Goal: Contribute content: Add original content to the website for others to see

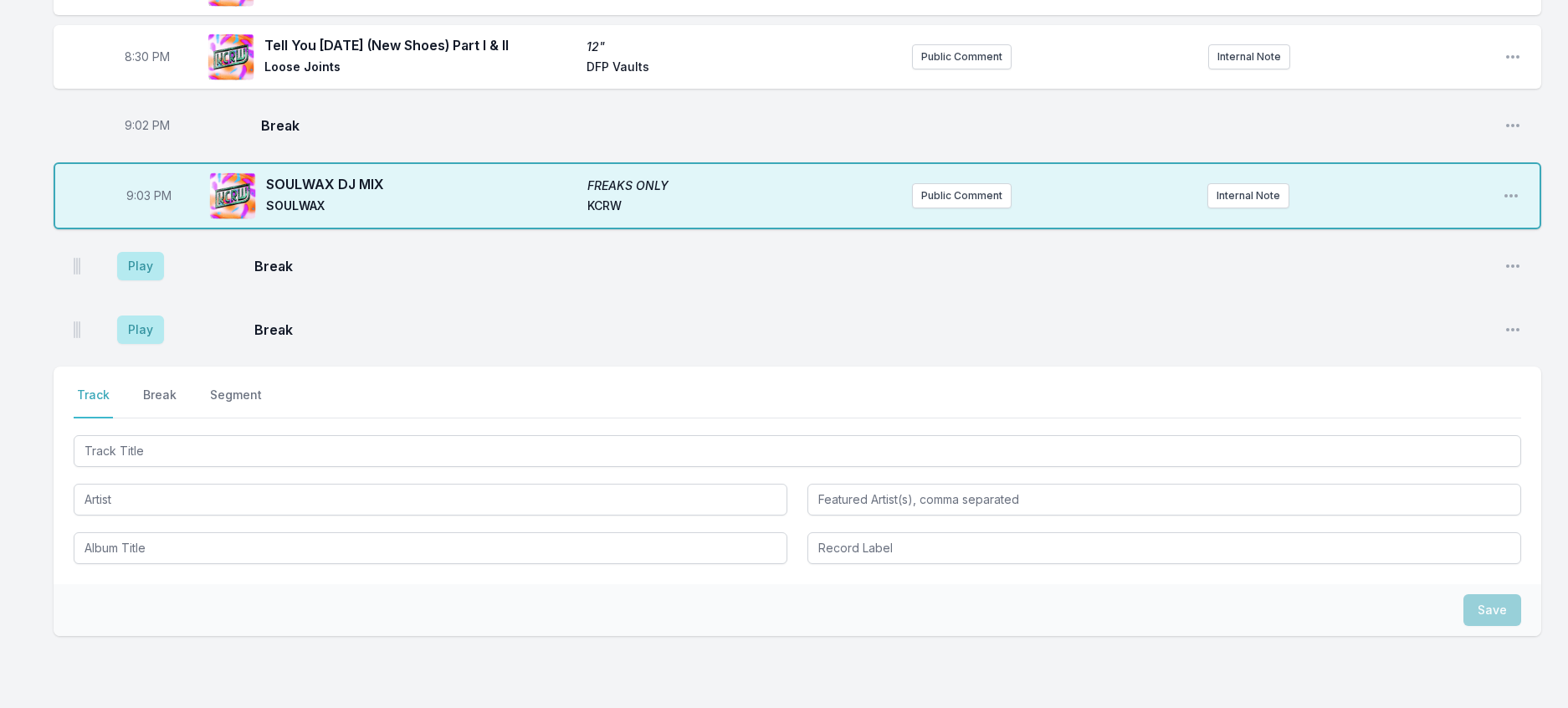
scroll to position [912, 0]
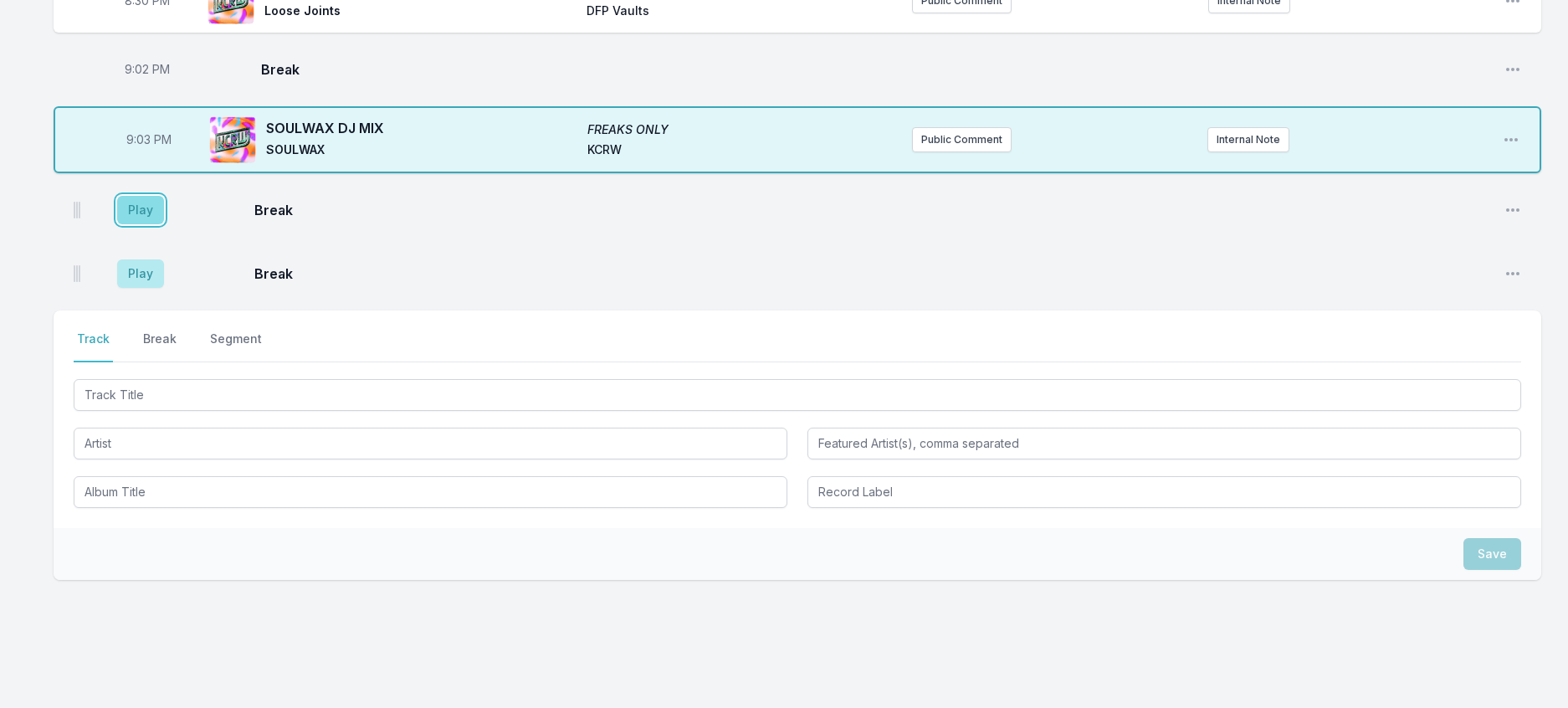
click at [164, 224] on button "Play" at bounding box center [140, 210] width 47 height 29
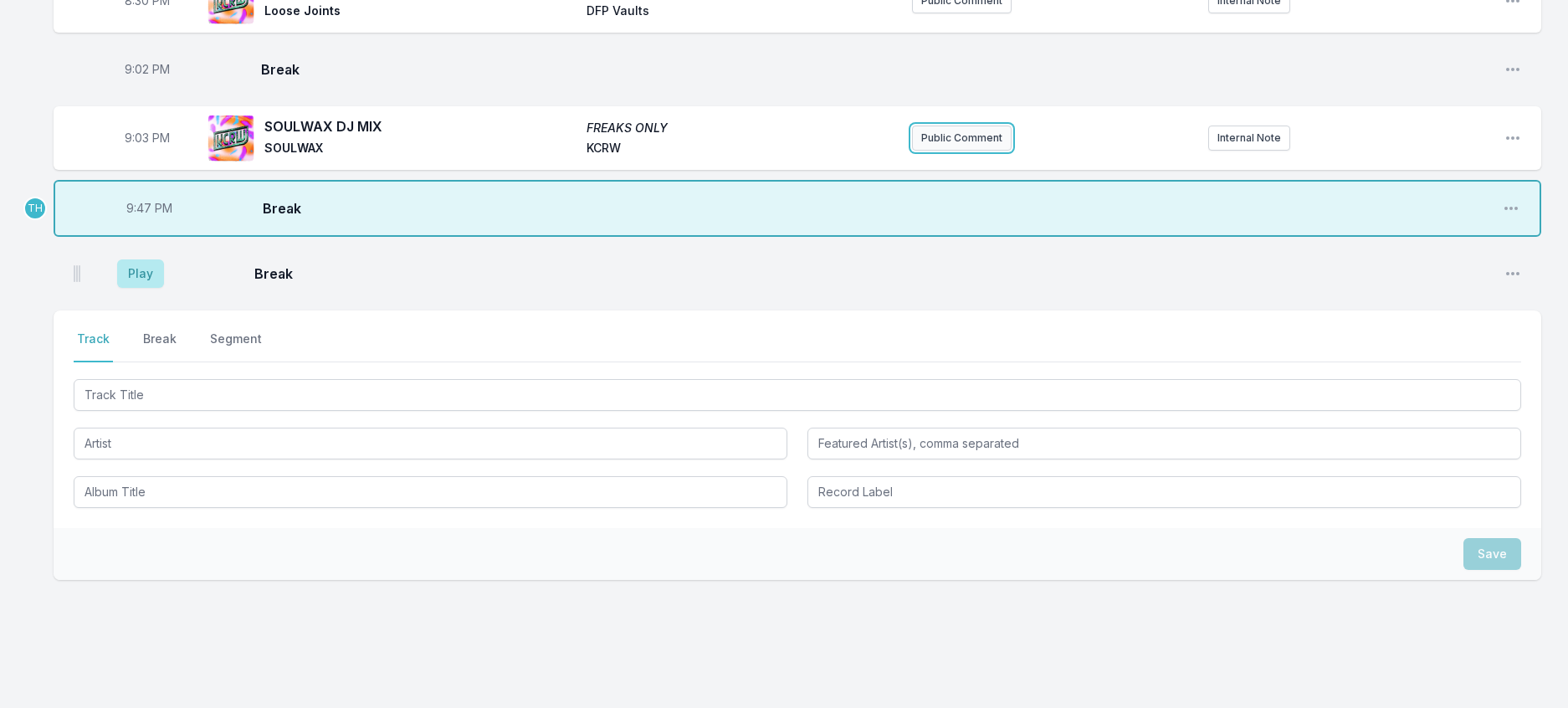
click at [954, 151] on button "Public Comment" at bounding box center [962, 137] width 99 height 25
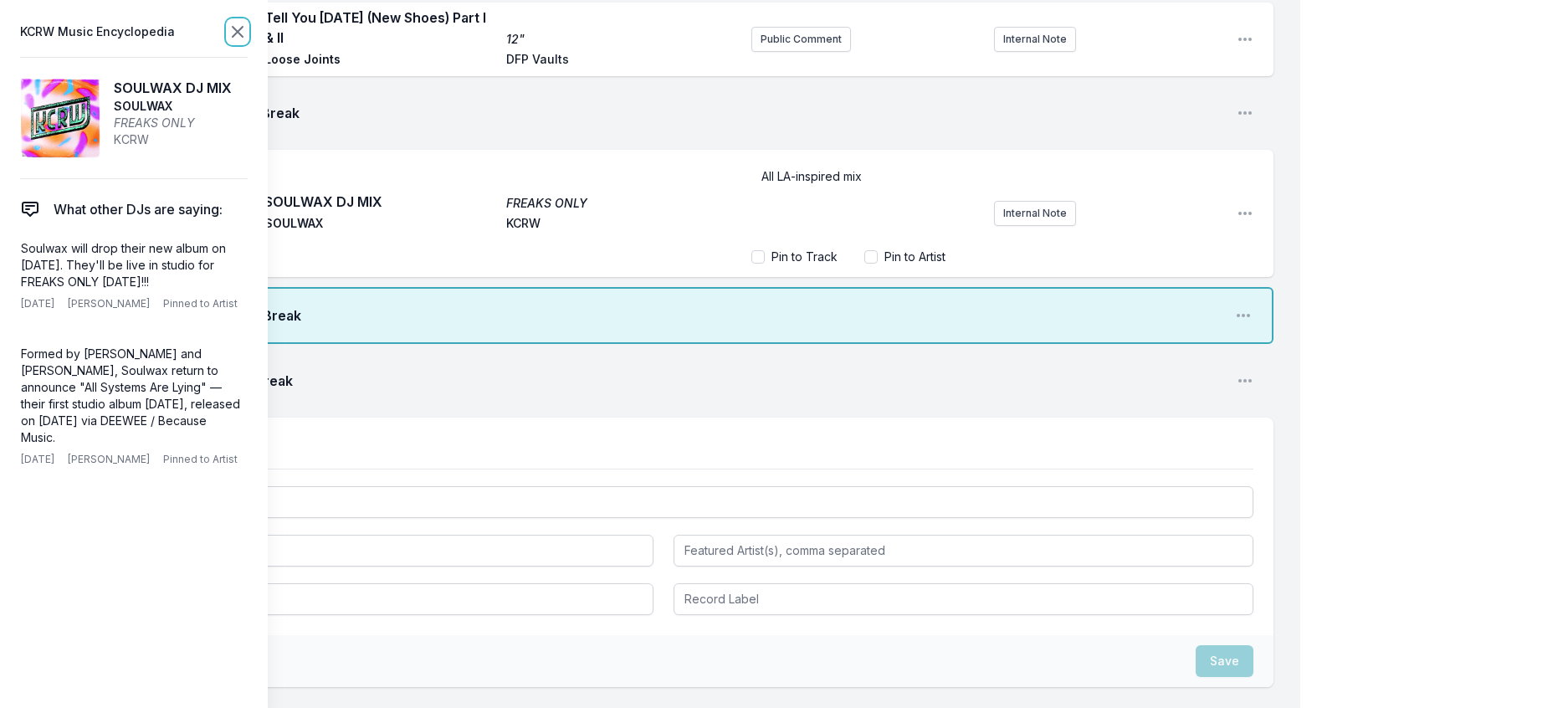
click at [247, 35] on icon at bounding box center [237, 32] width 20 height 20
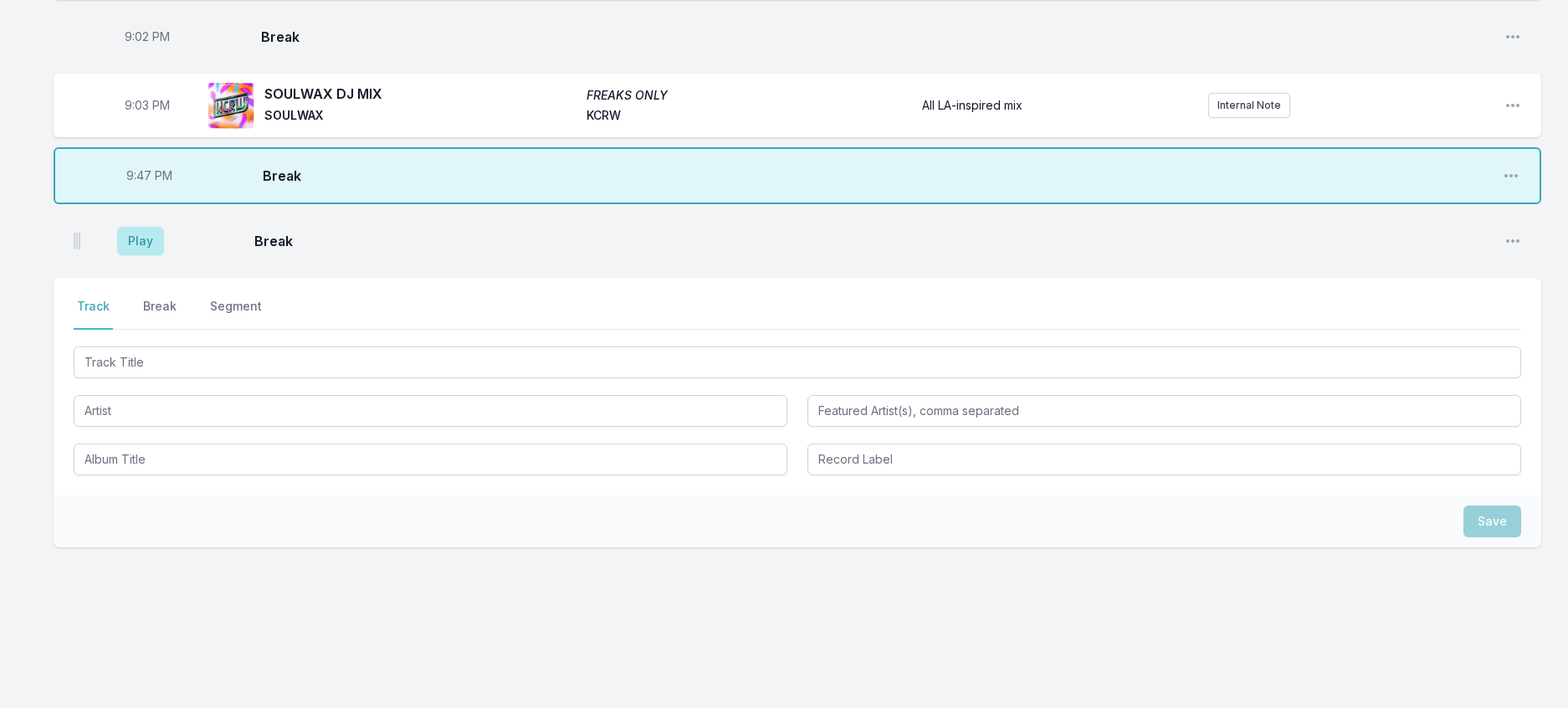
scroll to position [995, 0]
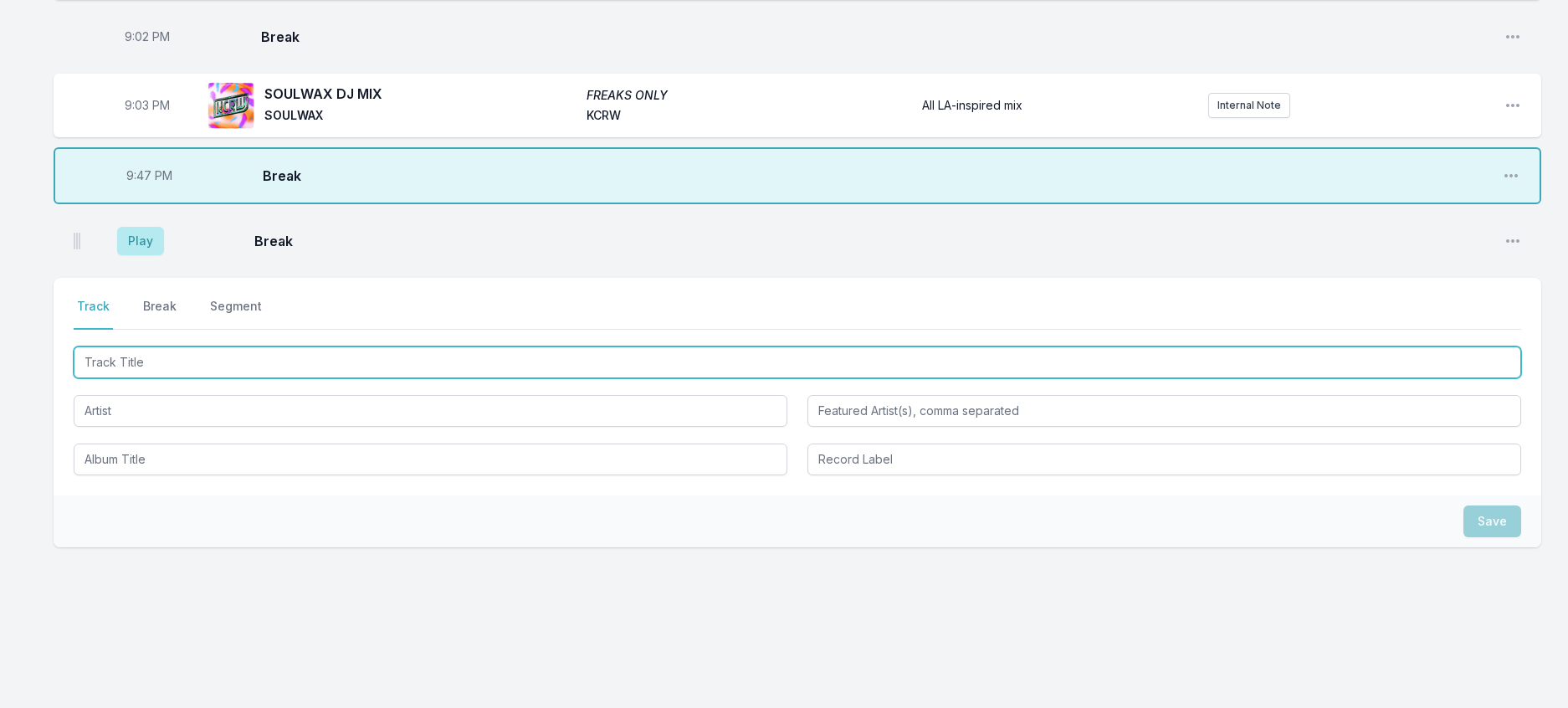
click at [182, 378] on input "Track Title" at bounding box center [797, 362] width 1448 height 32
click at [295, 378] on input "Track Title" at bounding box center [797, 362] width 1448 height 32
paste input "Voodoo [PERSON_NAME] ([PERSON_NAME] Optimo Mix)"
type input "Voodoo [PERSON_NAME] ([PERSON_NAME] Optimo Mix)"
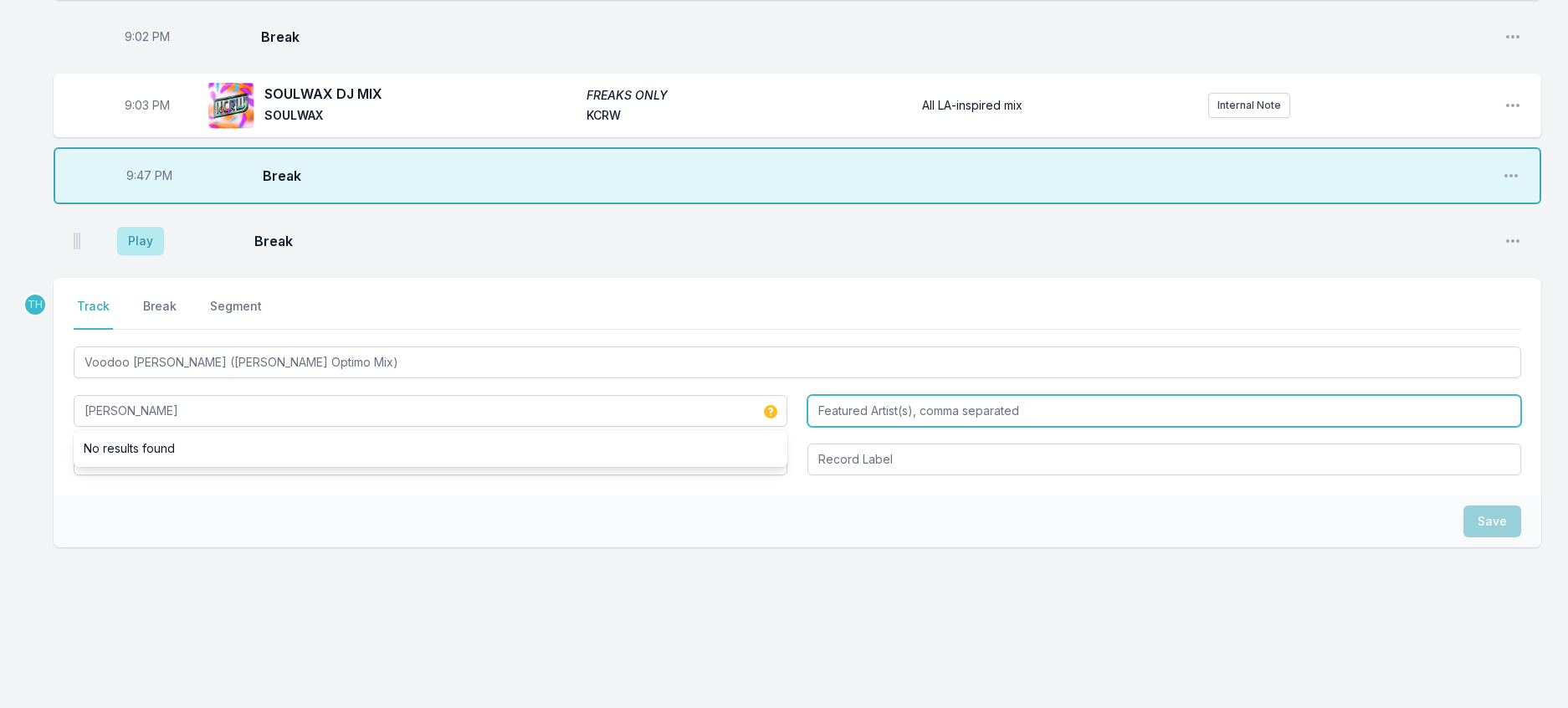
type input "[PERSON_NAME]"
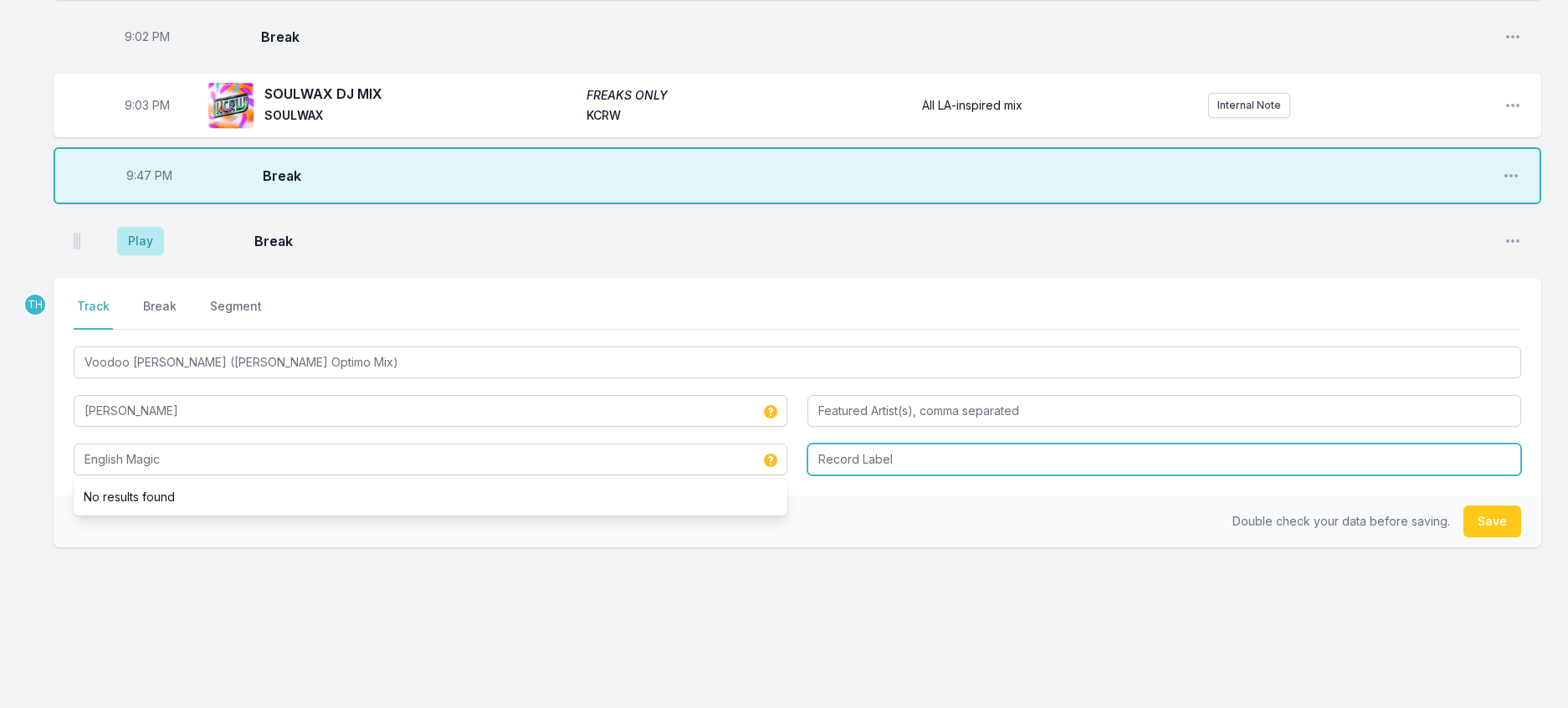
type input "English Magic"
type input "The Vinyl Factory"
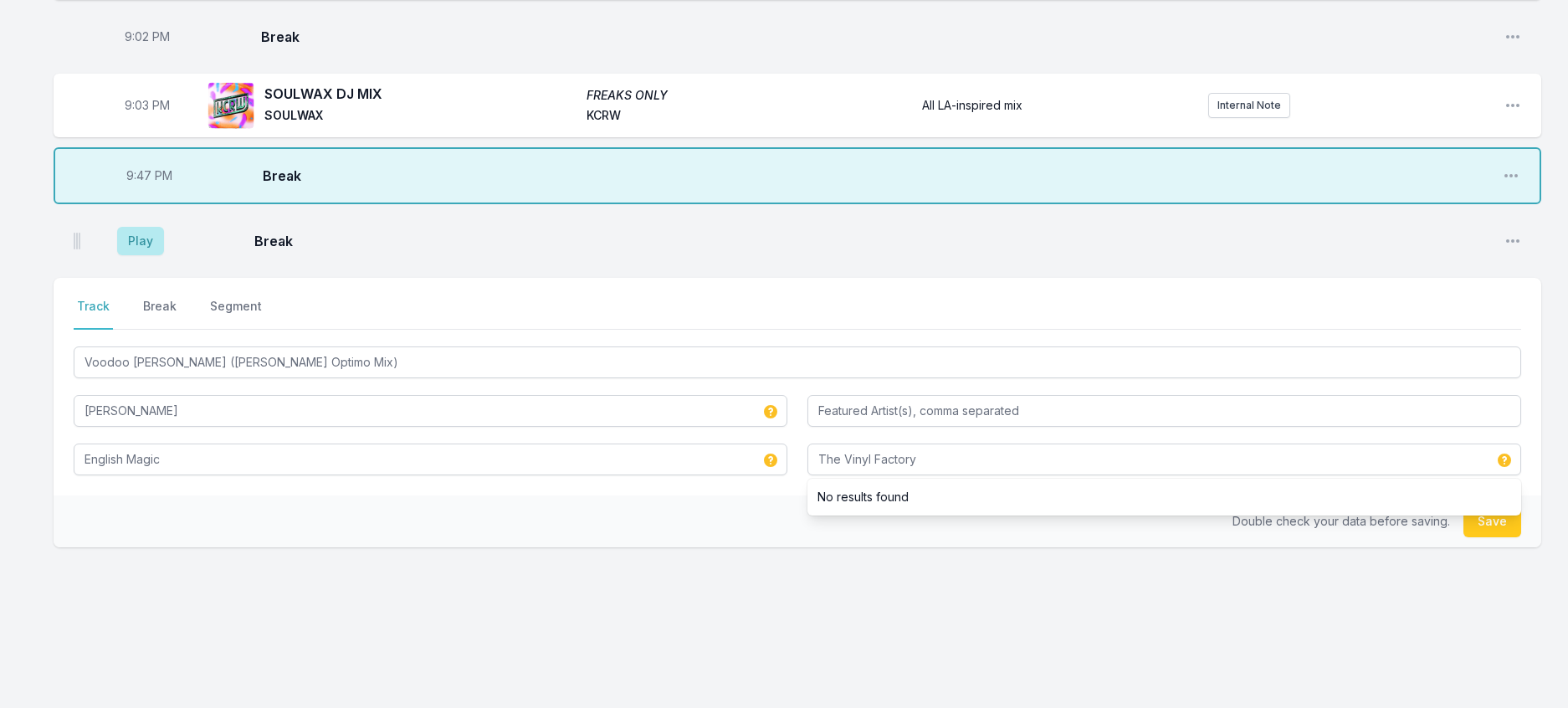
drag, startPoint x: 753, startPoint y: 651, endPoint x: 1275, endPoint y: 614, distance: 523.3
click at [753, 547] on div "Double check your data before saving. Save" at bounding box center [797, 521] width 1488 height 52
click at [1464, 537] on button "Save" at bounding box center [1493, 521] width 58 height 32
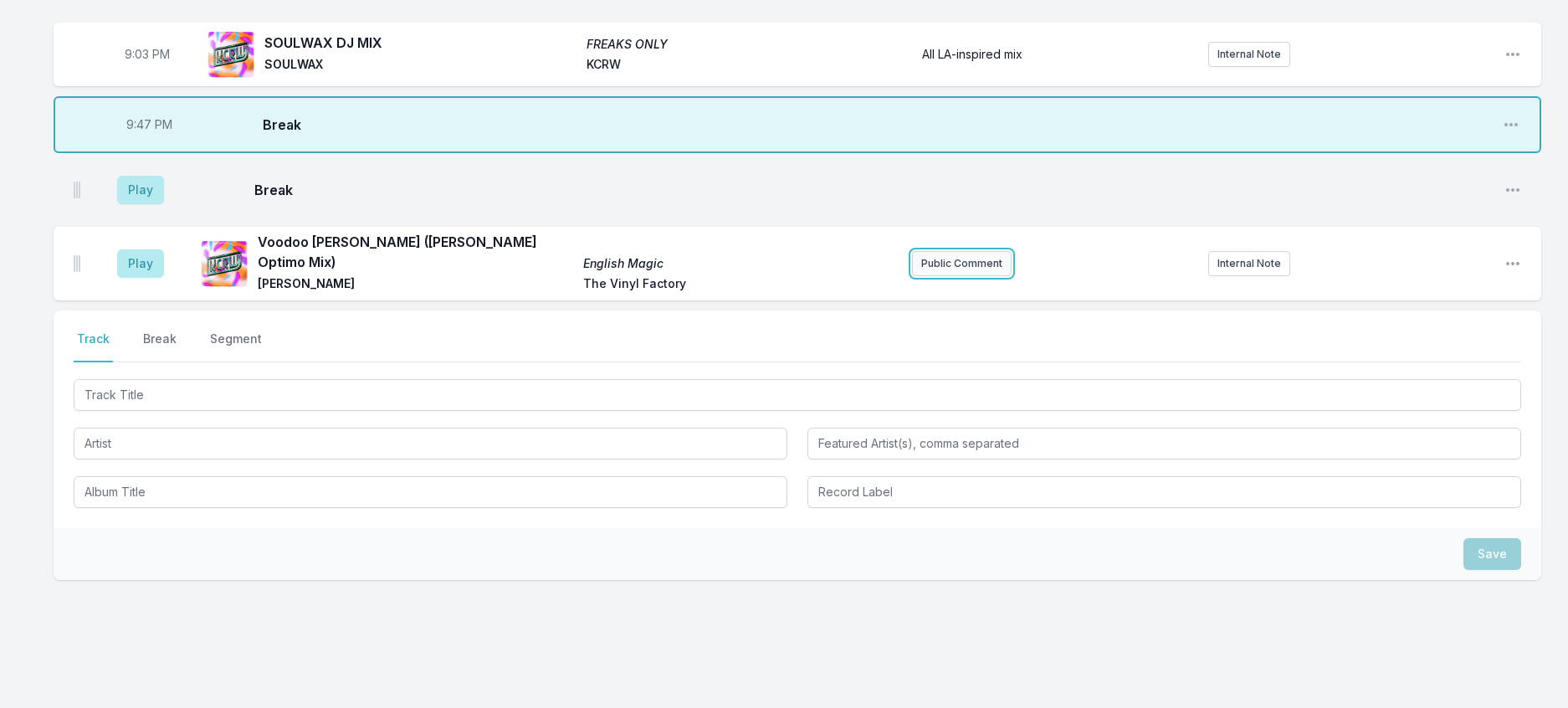
click at [974, 276] on button "Public Comment" at bounding box center [962, 263] width 99 height 25
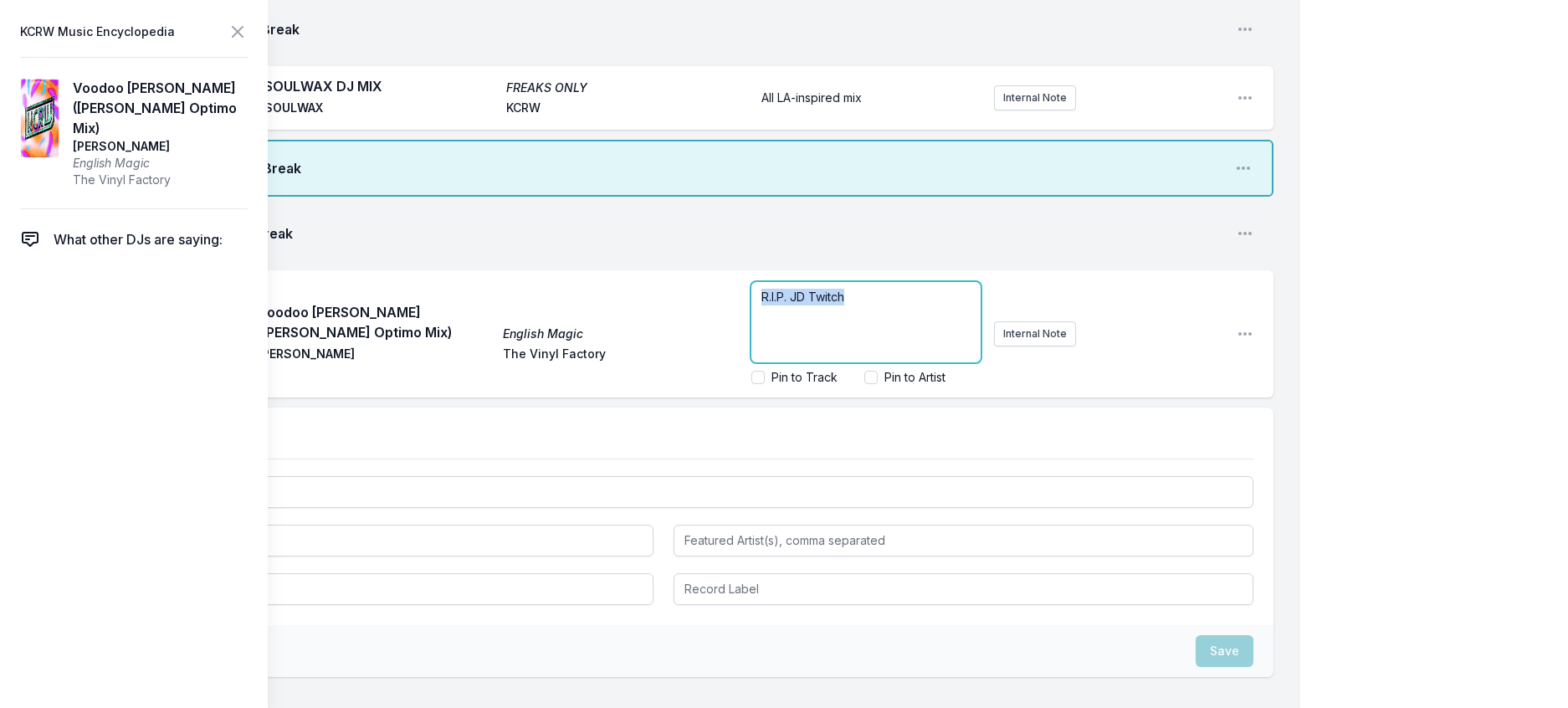
drag, startPoint x: 869, startPoint y: 499, endPoint x: 723, endPoint y: 499, distance: 146.0
click at [723, 397] on div "Play Voodoo [PERSON_NAME] ([PERSON_NAME] Optimo Mix) English Magic [PERSON_NAME…" at bounding box center [663, 334] width 1220 height 127
click at [247, 35] on icon at bounding box center [237, 32] width 20 height 20
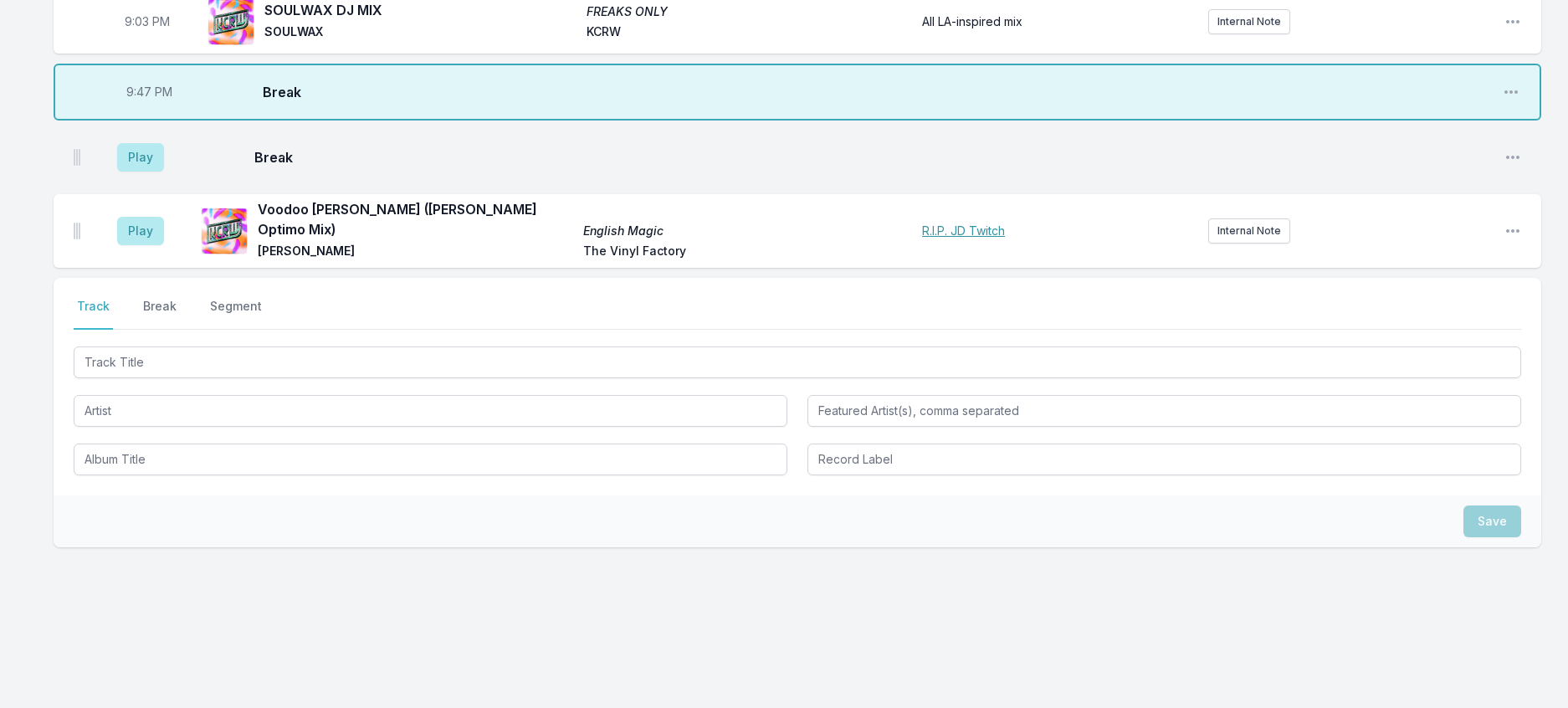
scroll to position [1078, 0]
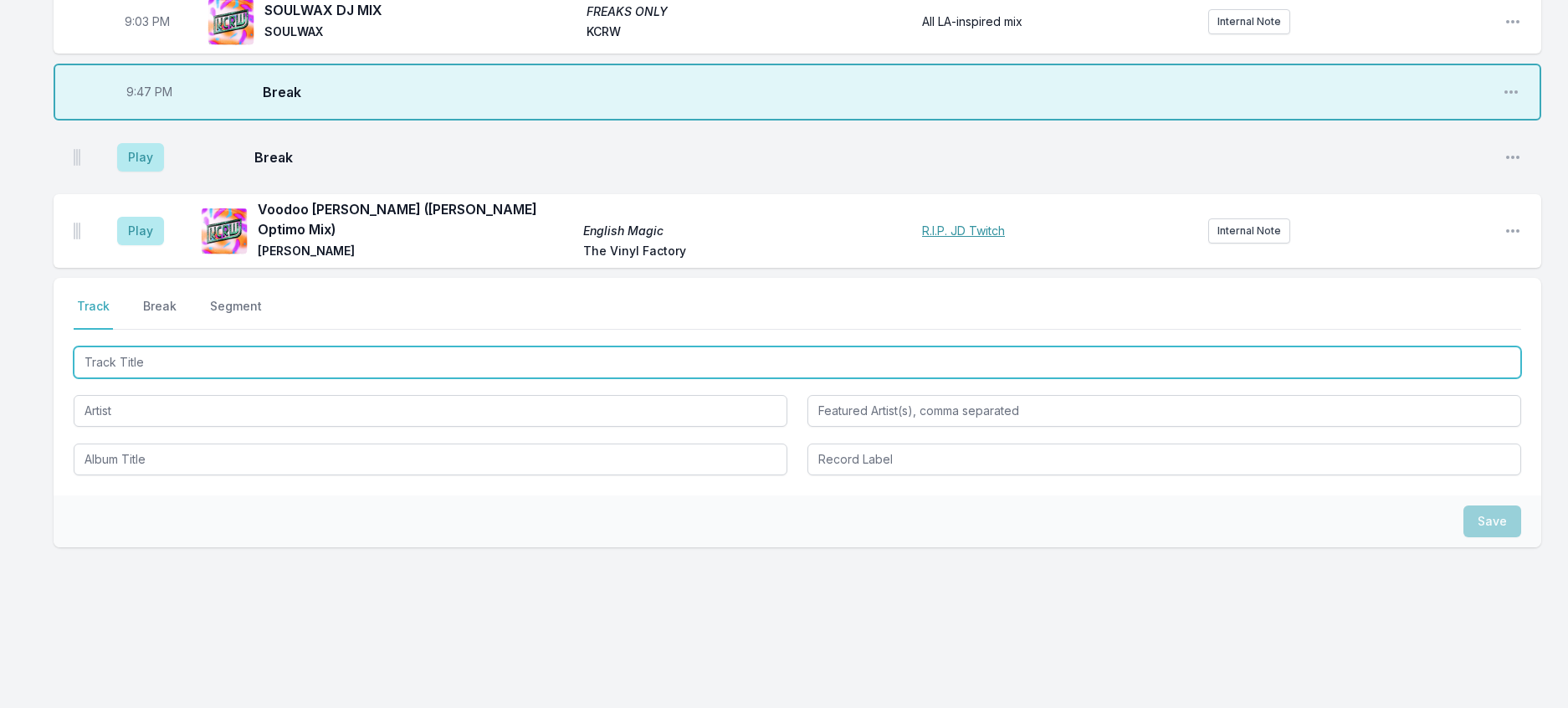
click at [226, 378] on input "Track Title" at bounding box center [797, 362] width 1448 height 32
type input "Flute (A JD Twitch Optimo Remix)"
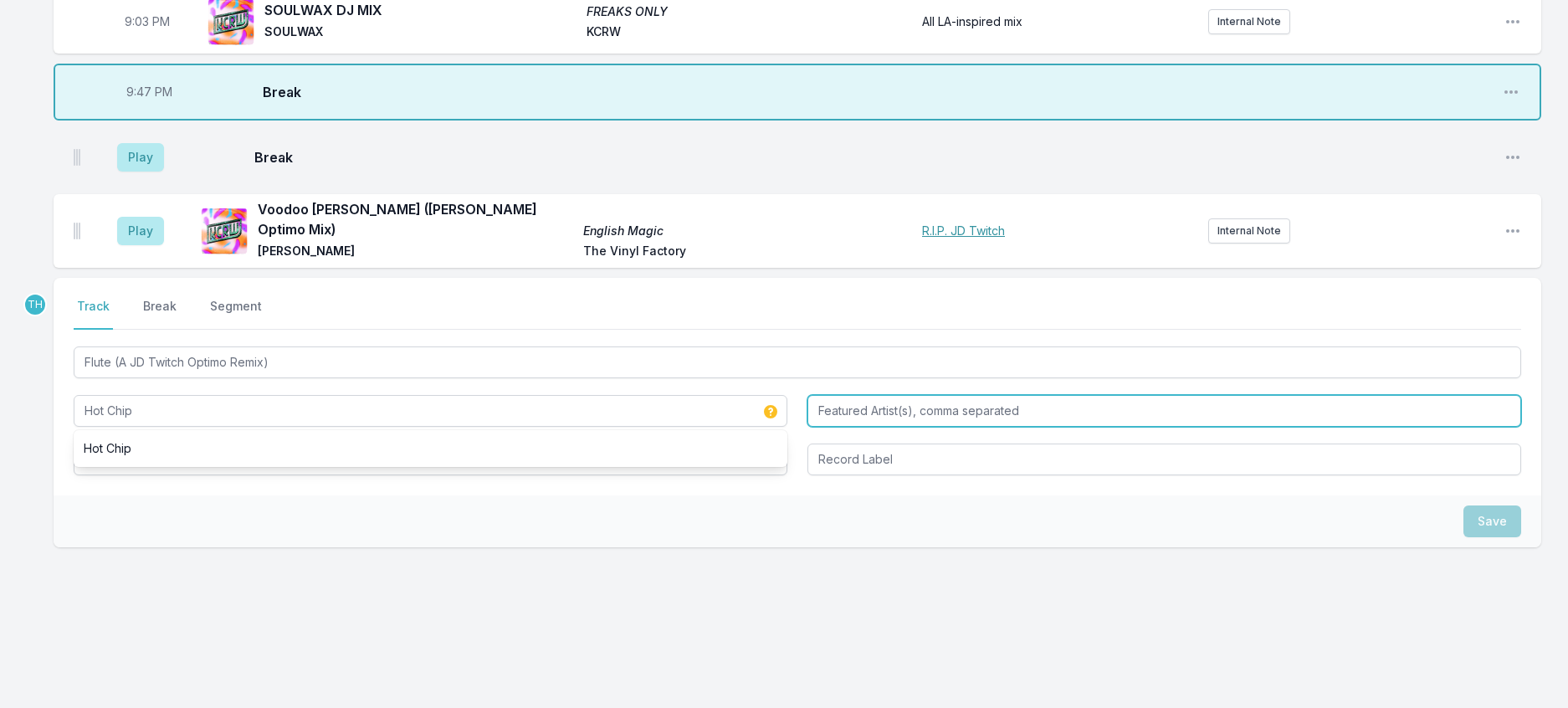
type input "Hot Chip"
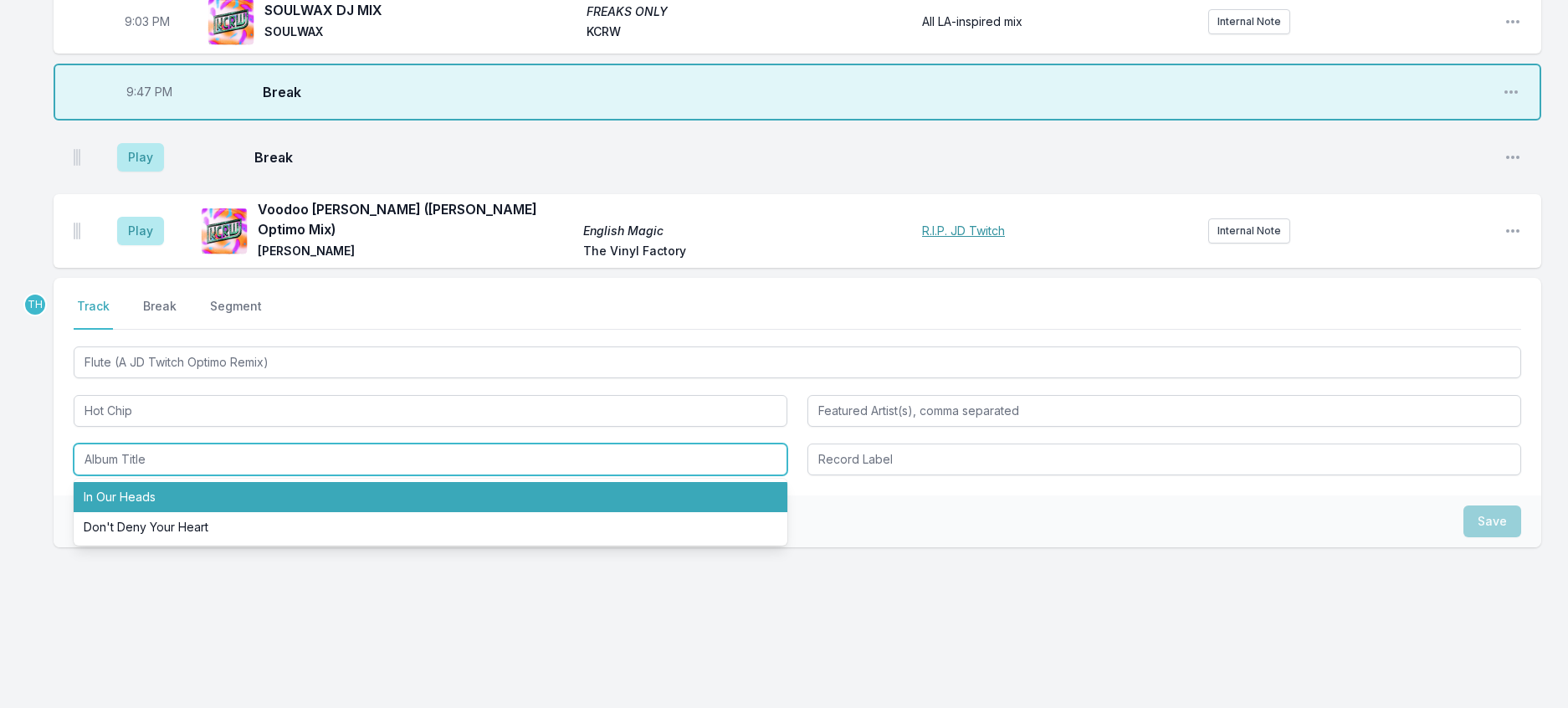
click at [158, 512] on li "In Our Heads" at bounding box center [430, 496] width 714 height 30
type input "In Our Heads"
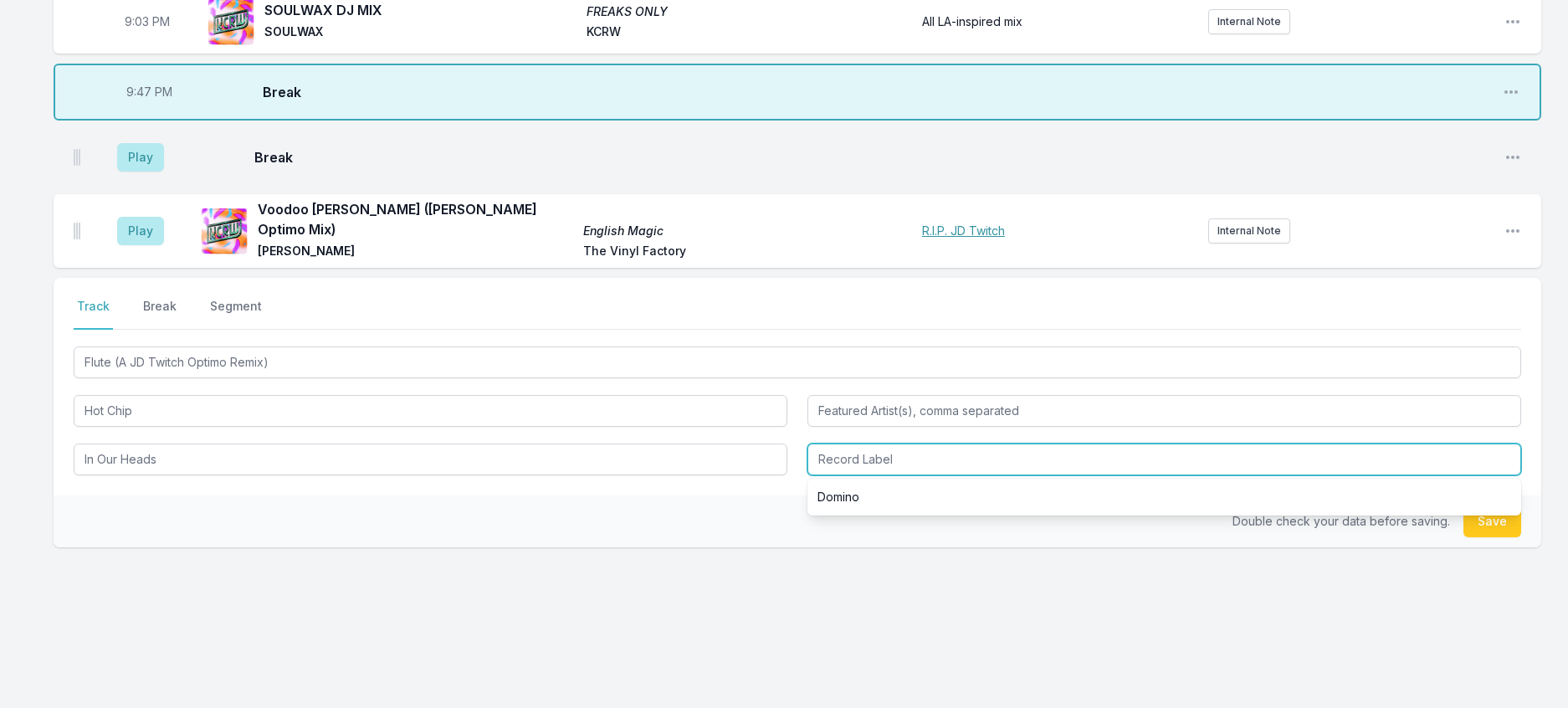
click at [907, 476] on input "Record Label" at bounding box center [1164, 460] width 714 height 32
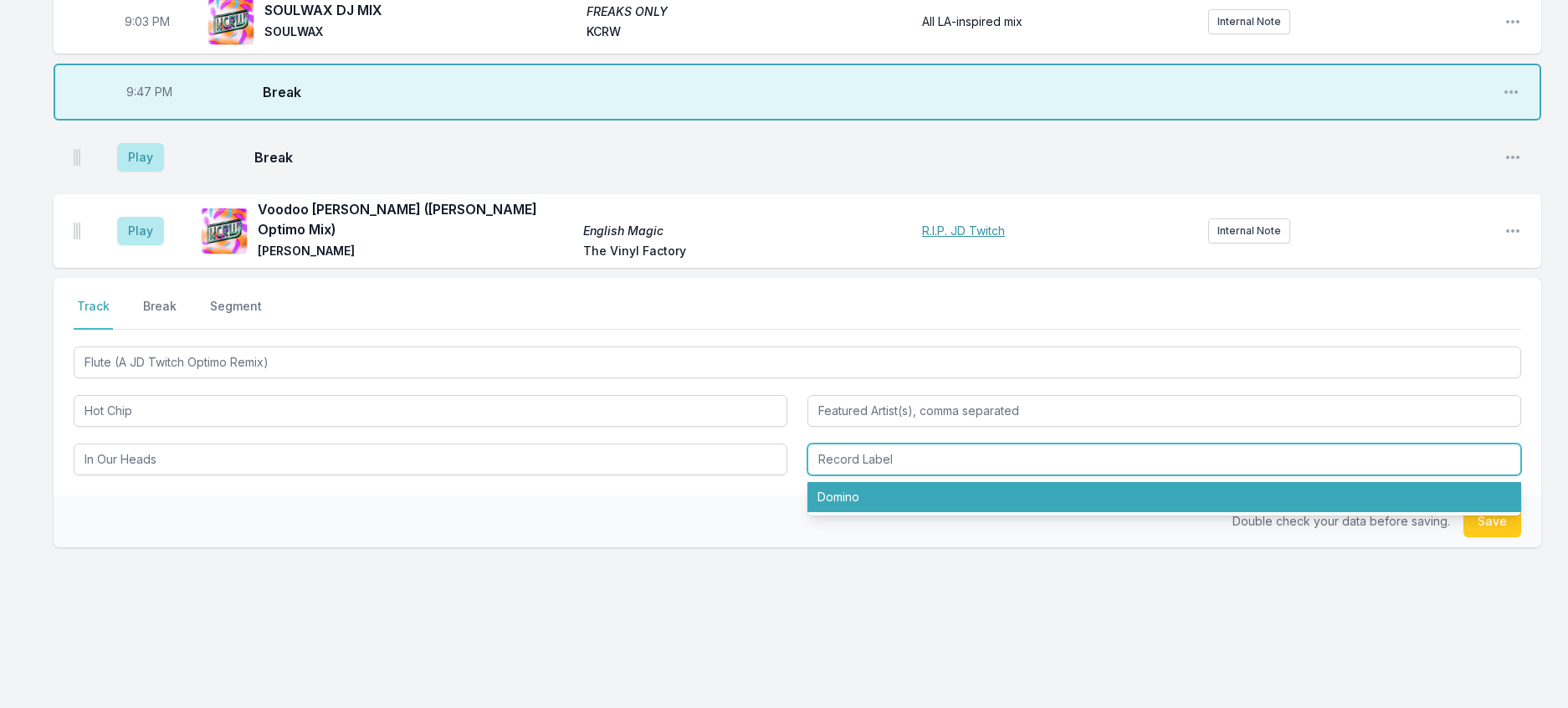
click at [878, 512] on li "Domino" at bounding box center [1164, 496] width 714 height 30
type input "Domino"
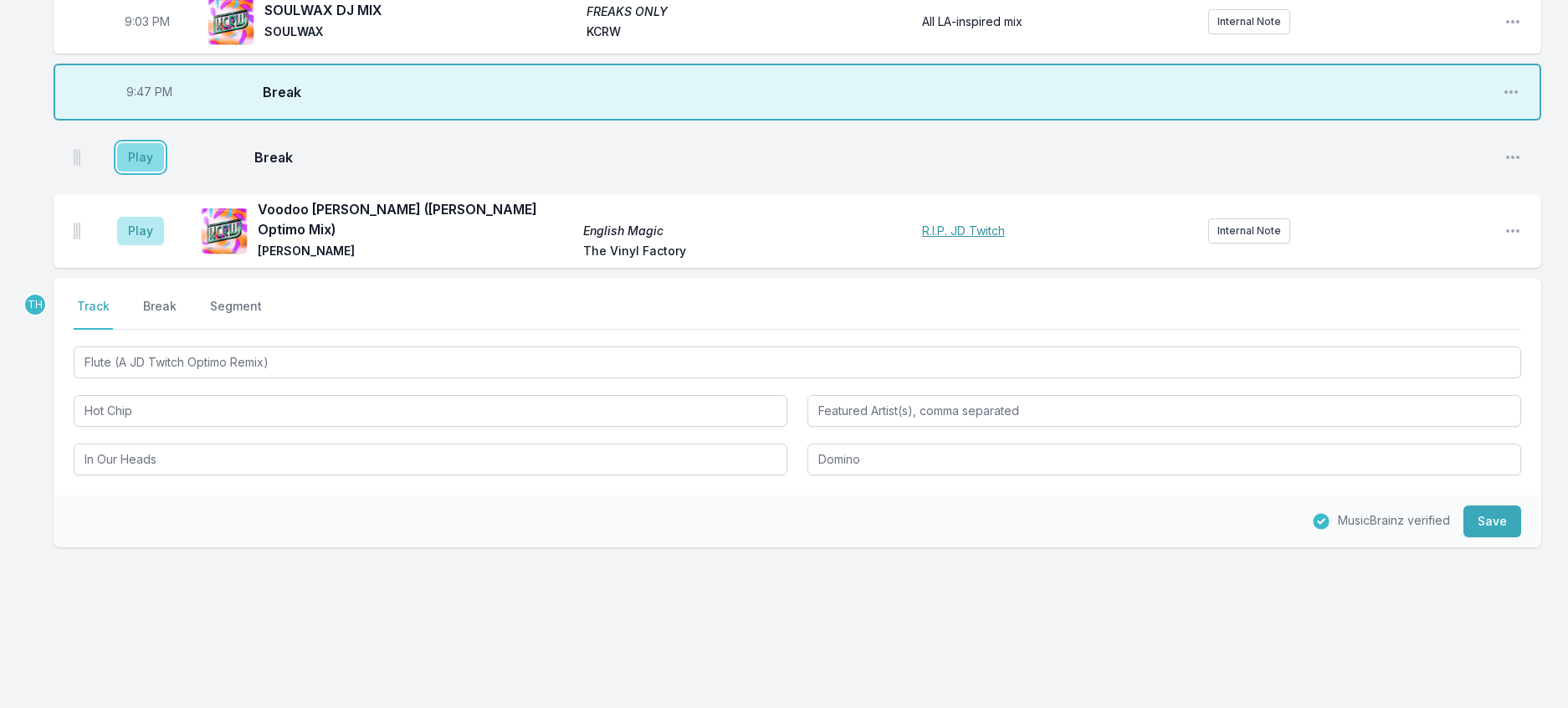
click at [136, 172] on button "Play" at bounding box center [140, 157] width 47 height 29
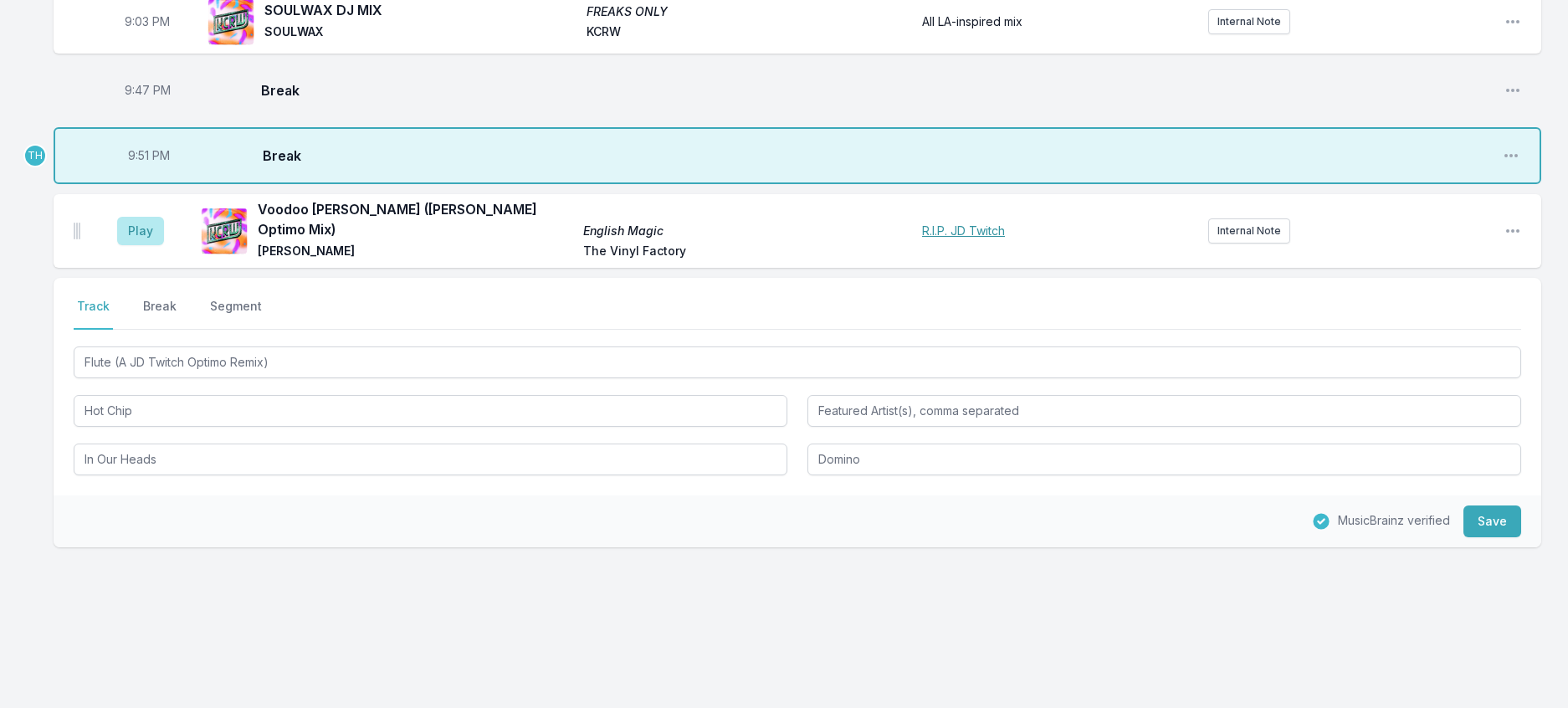
click at [155, 164] on span "9:51 PM" at bounding box center [149, 155] width 42 height 17
click at [155, 172] on input "21:51" at bounding box center [149, 156] width 93 height 32
click at [1504, 157] on icon "Open playlist item options" at bounding box center [1510, 155] width 13 height 3
click at [1422, 234] on button "Delete Entry" at bounding box center [1426, 219] width 188 height 30
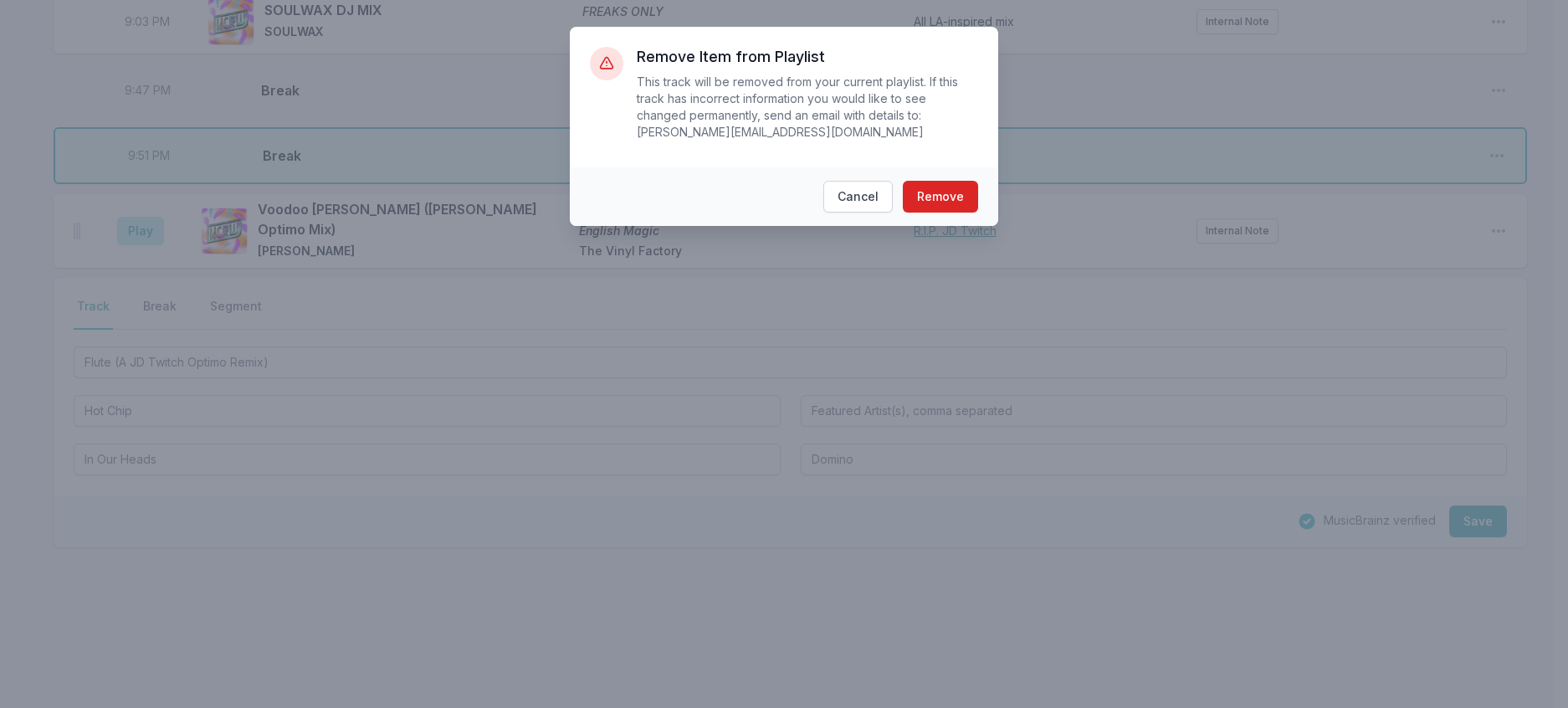
scroll to position [1071, 0]
click at [972, 204] on button "Remove" at bounding box center [948, 197] width 75 height 32
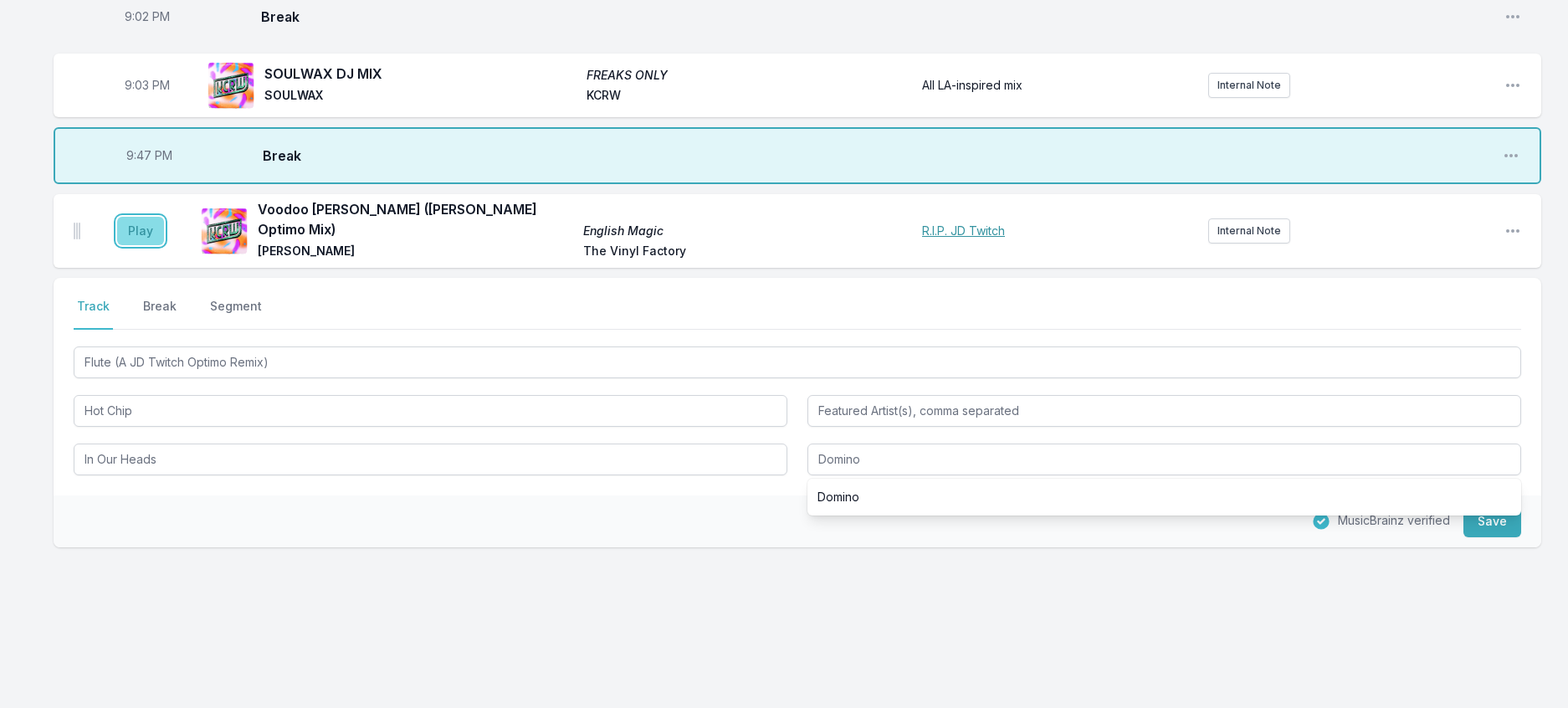
click at [144, 245] on button "Play" at bounding box center [140, 230] width 47 height 29
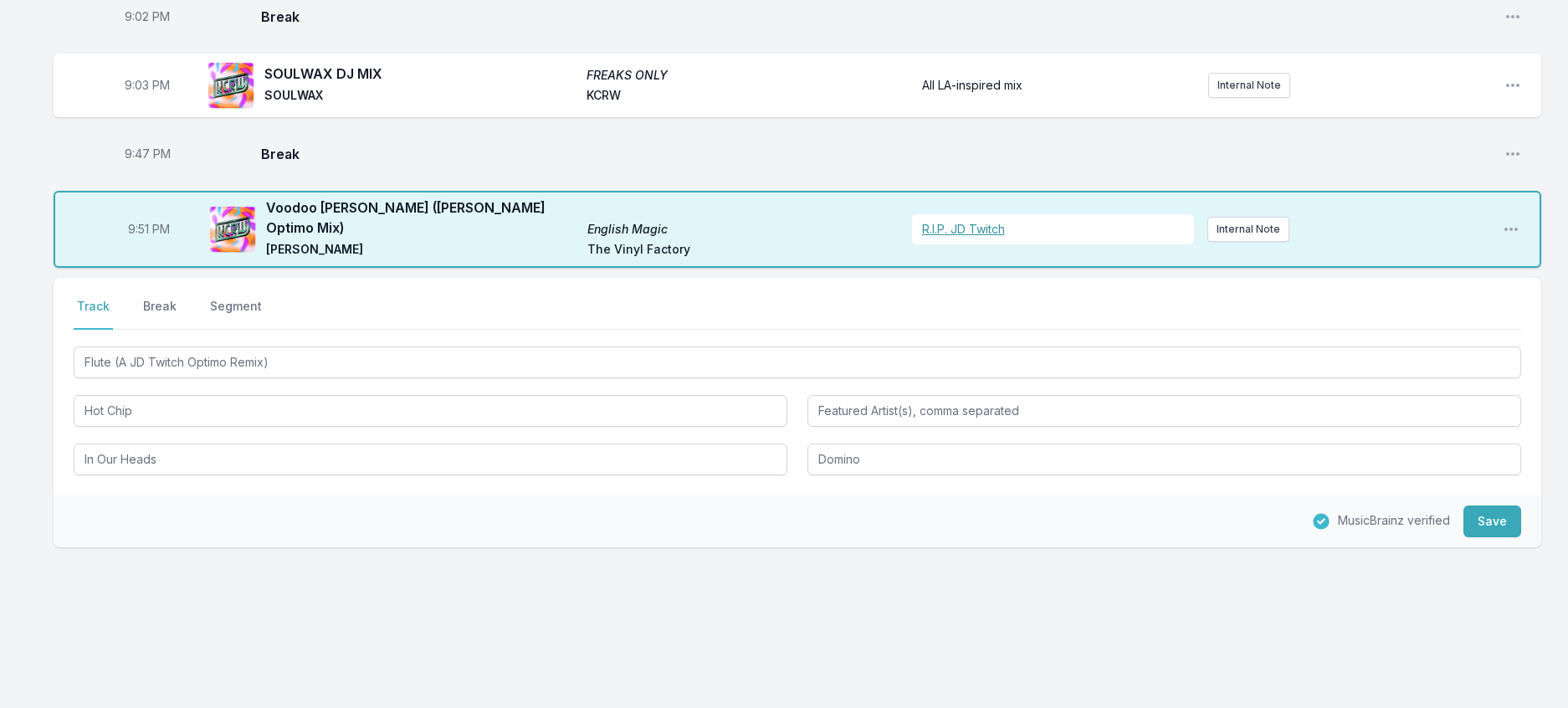
click at [151, 162] on span "9:47 PM" at bounding box center [148, 154] width 46 height 17
click at [151, 170] on input "21:47" at bounding box center [147, 154] width 93 height 32
type input "21:42"
click at [168, 237] on span "9:51 PM" at bounding box center [149, 228] width 42 height 17
click at [155, 245] on input "21:51" at bounding box center [149, 229] width 93 height 32
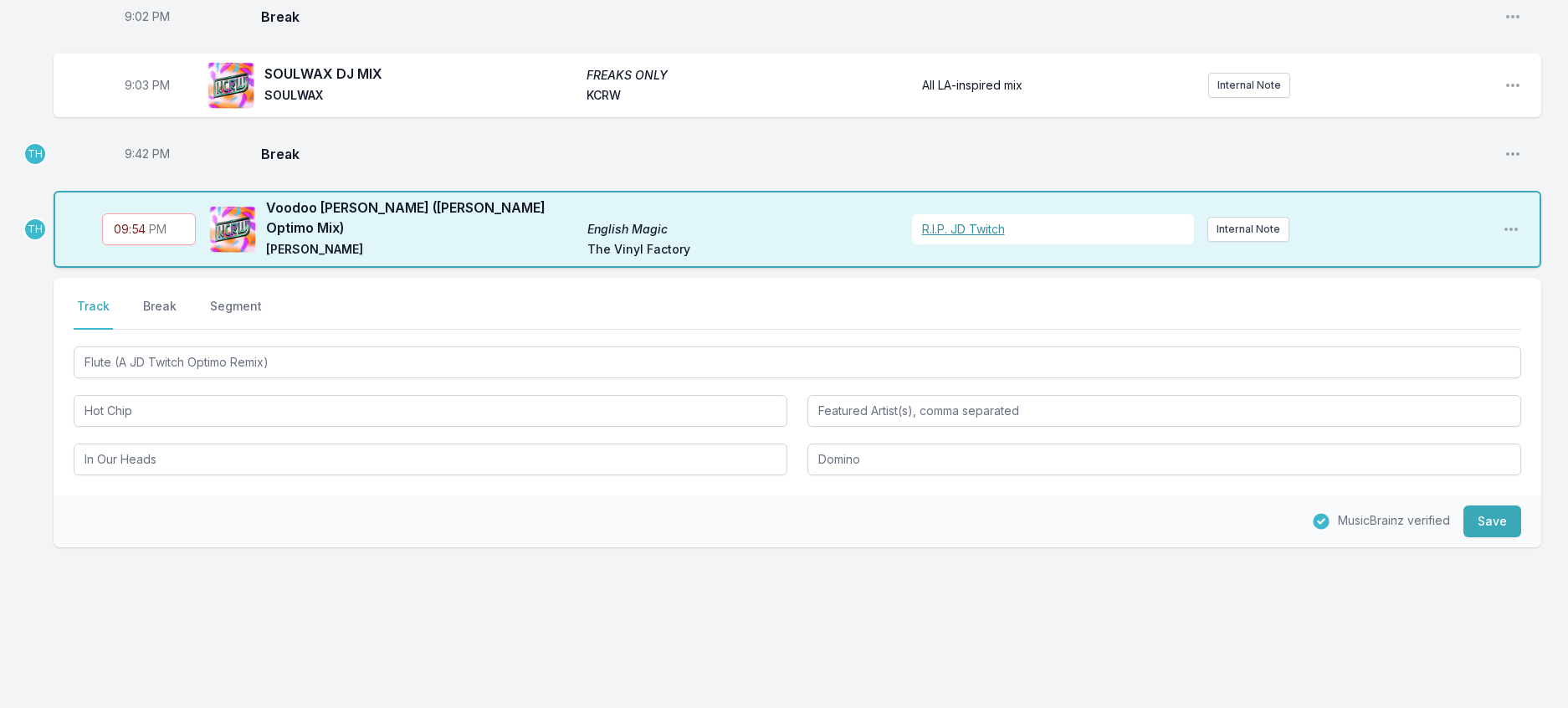
type input "21:46"
click at [1485, 537] on button "Save" at bounding box center [1493, 521] width 58 height 32
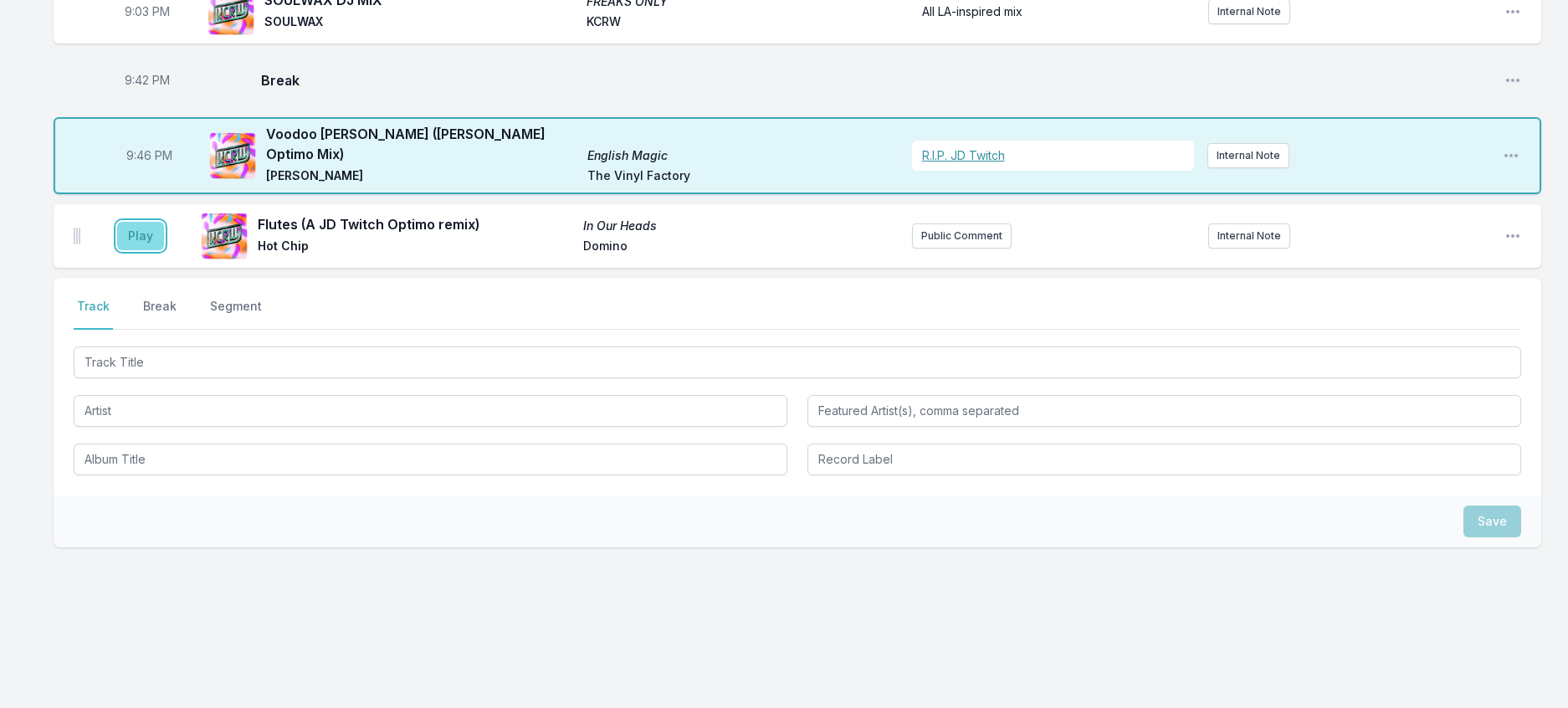
click at [156, 250] on button "Play" at bounding box center [140, 235] width 47 height 29
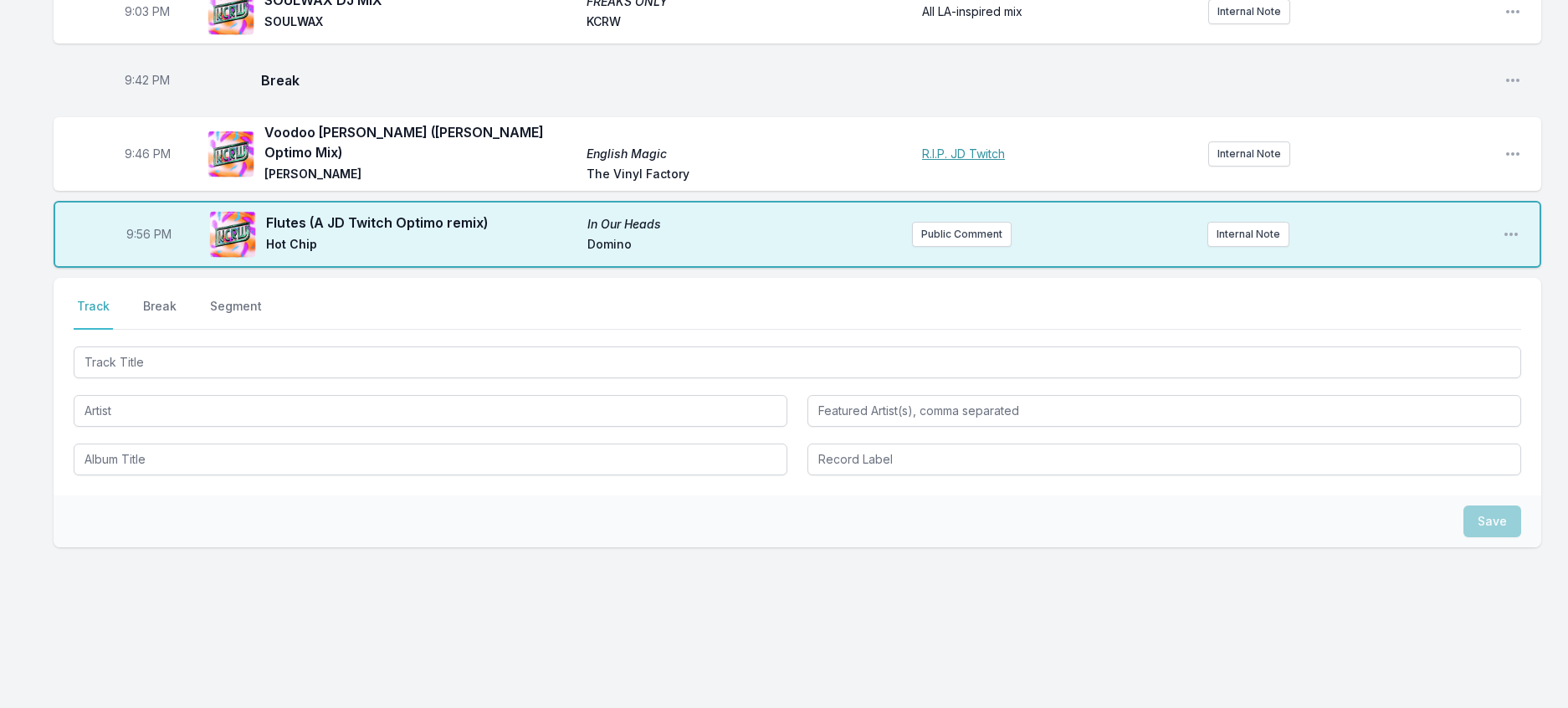
click at [157, 242] on span "9:56 PM" at bounding box center [149, 234] width 46 height 17
click at [157, 250] on input "21:56" at bounding box center [149, 234] width 93 height 32
type input "21:52"
